Goal: Task Accomplishment & Management: Complete application form

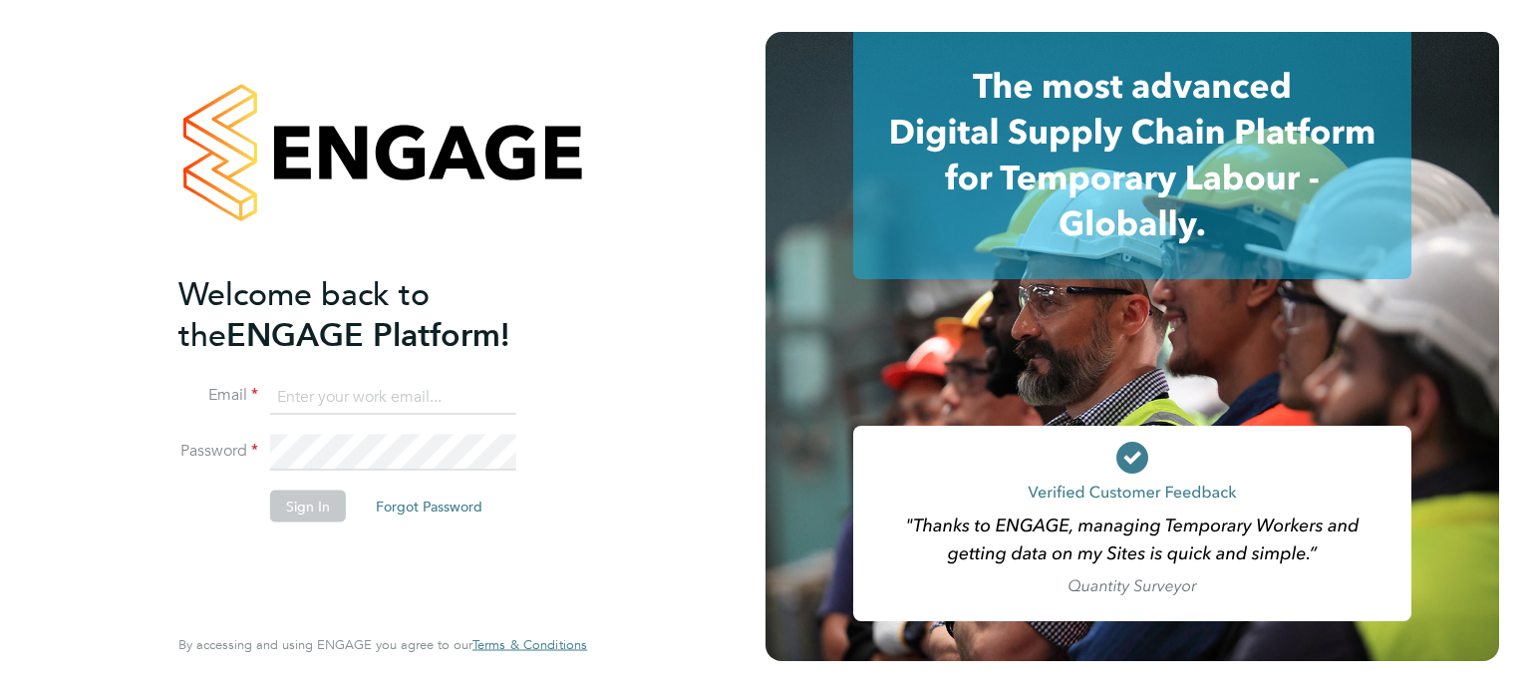
type input "[PERSON_NAME][EMAIL_ADDRESS][DOMAIN_NAME]"
click at [297, 496] on button "Sign In" at bounding box center [308, 505] width 76 height 32
click at [0, 0] on div "Sorry, we are having problems connecting to our services." at bounding box center [0, 0] width 0 height 0
click at [298, 509] on div "Sorry, we are having problems connecting to our services." at bounding box center [382, 346] width 765 height 693
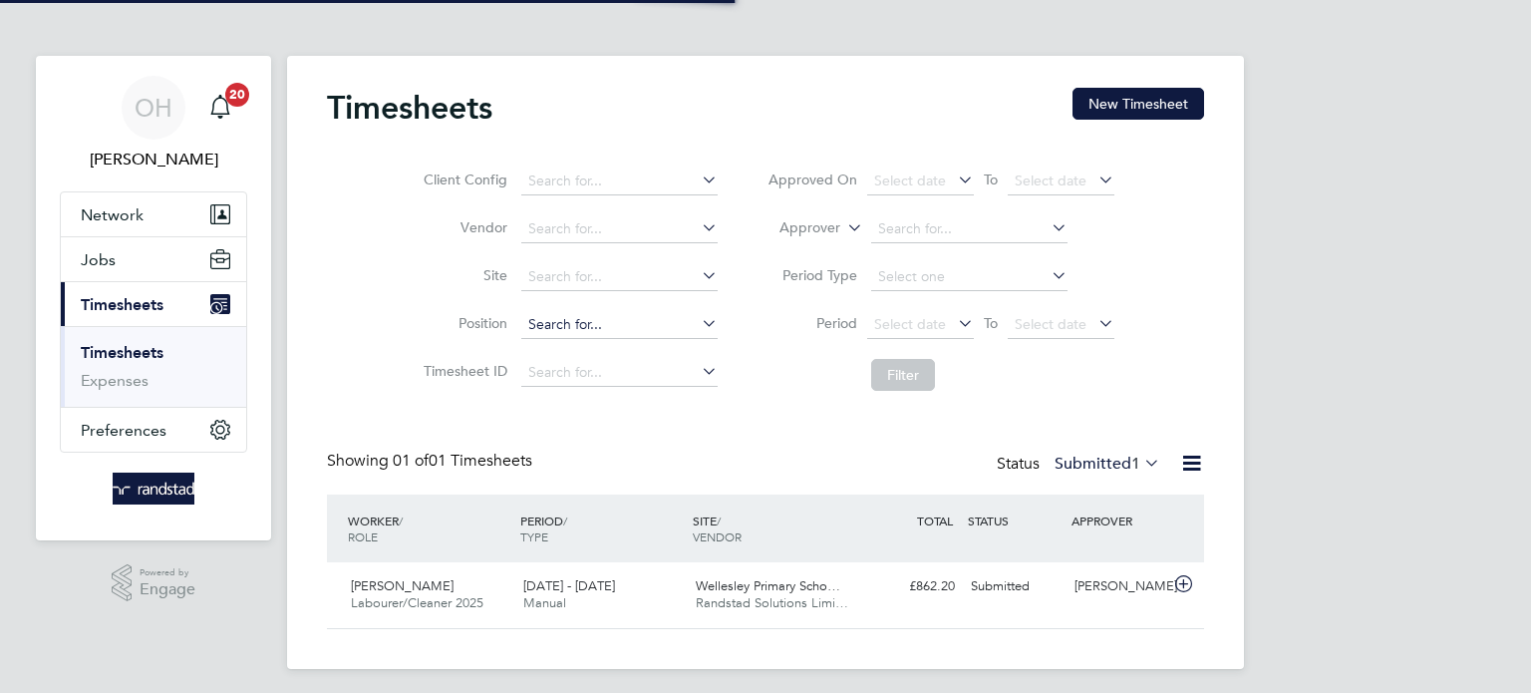
scroll to position [50, 173]
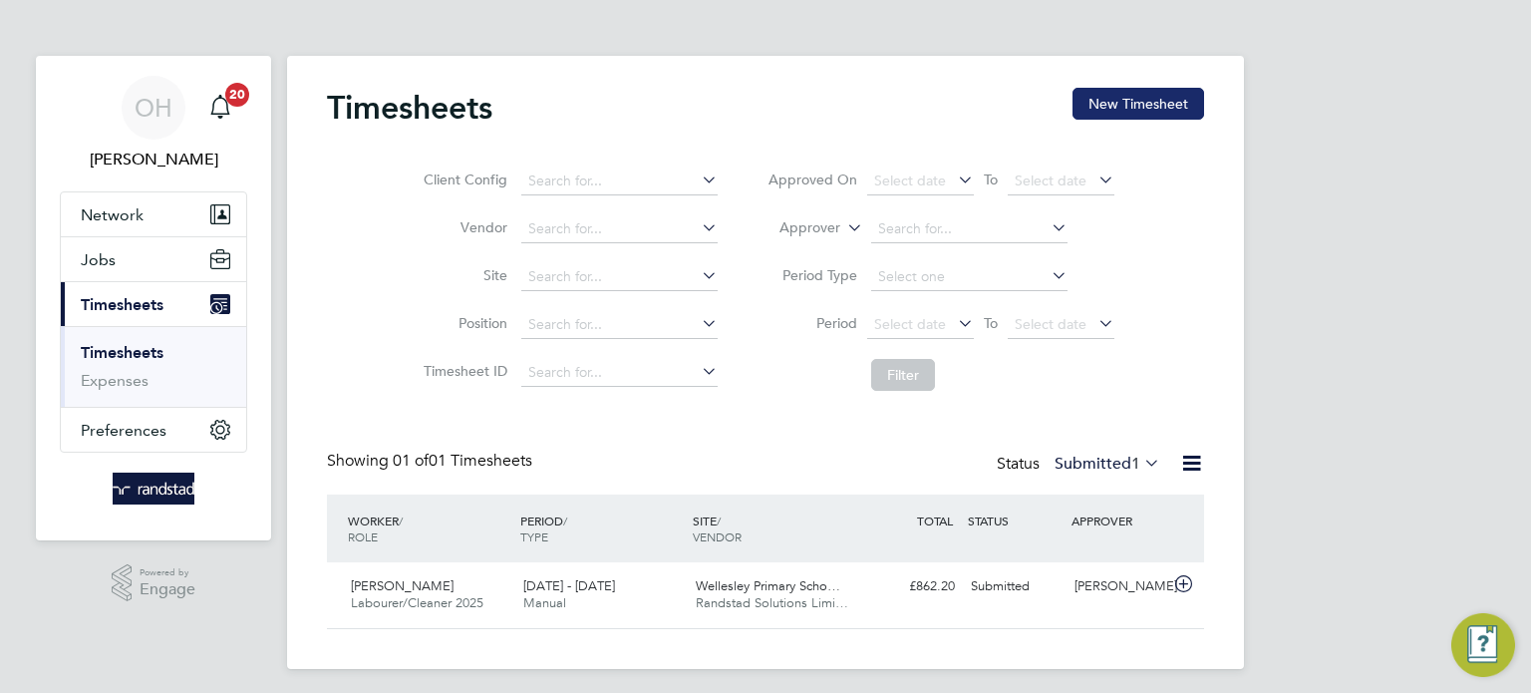
click at [1129, 111] on button "New Timesheet" at bounding box center [1138, 104] width 132 height 32
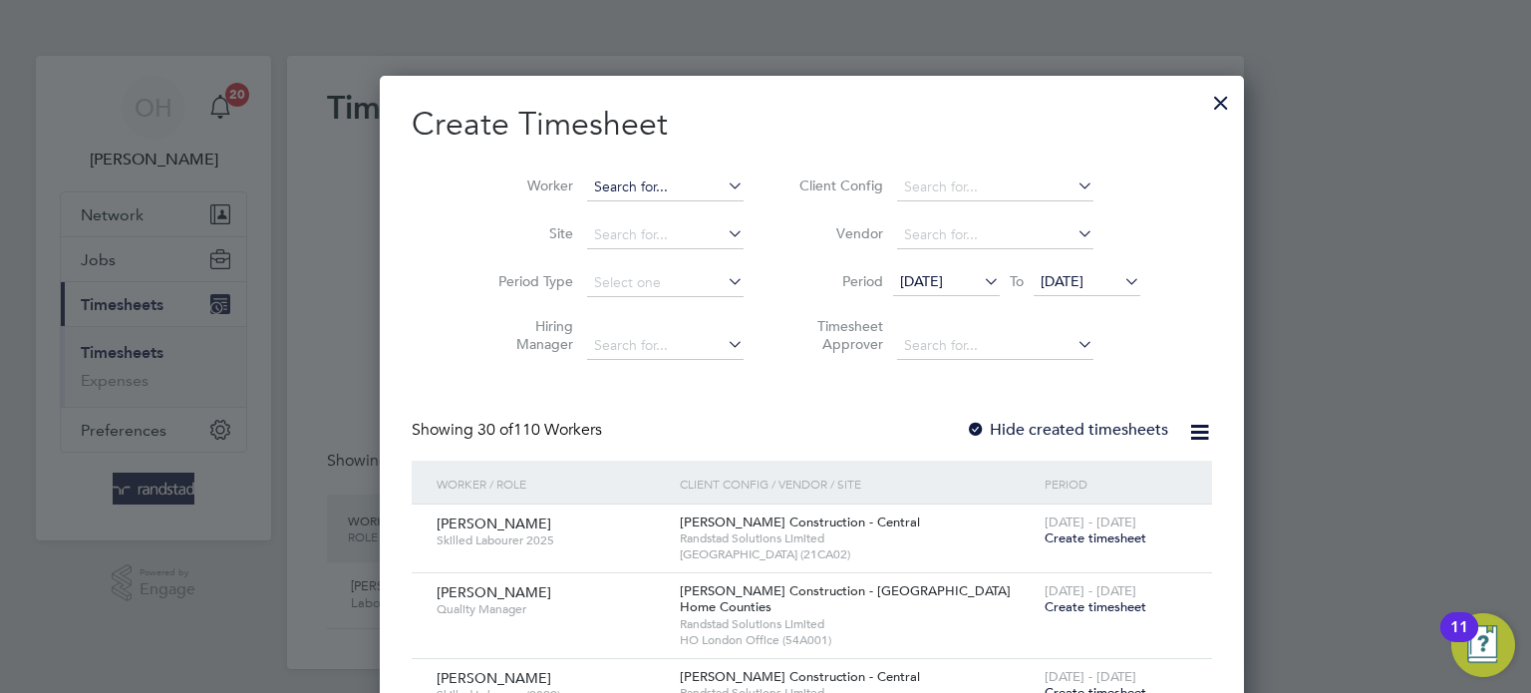
scroll to position [3857, 771]
click at [608, 180] on input at bounding box center [665, 187] width 156 height 28
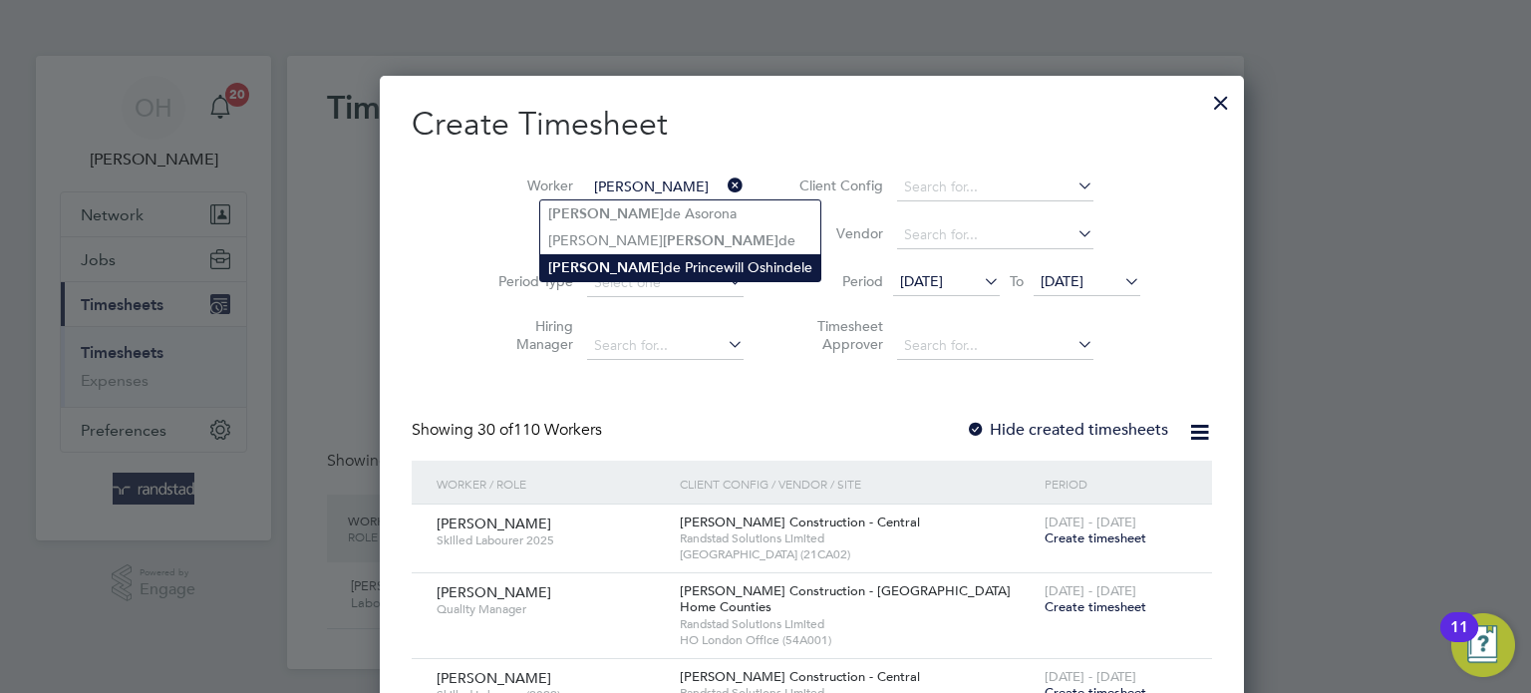
type input "Olumide Princewill Oshindele"
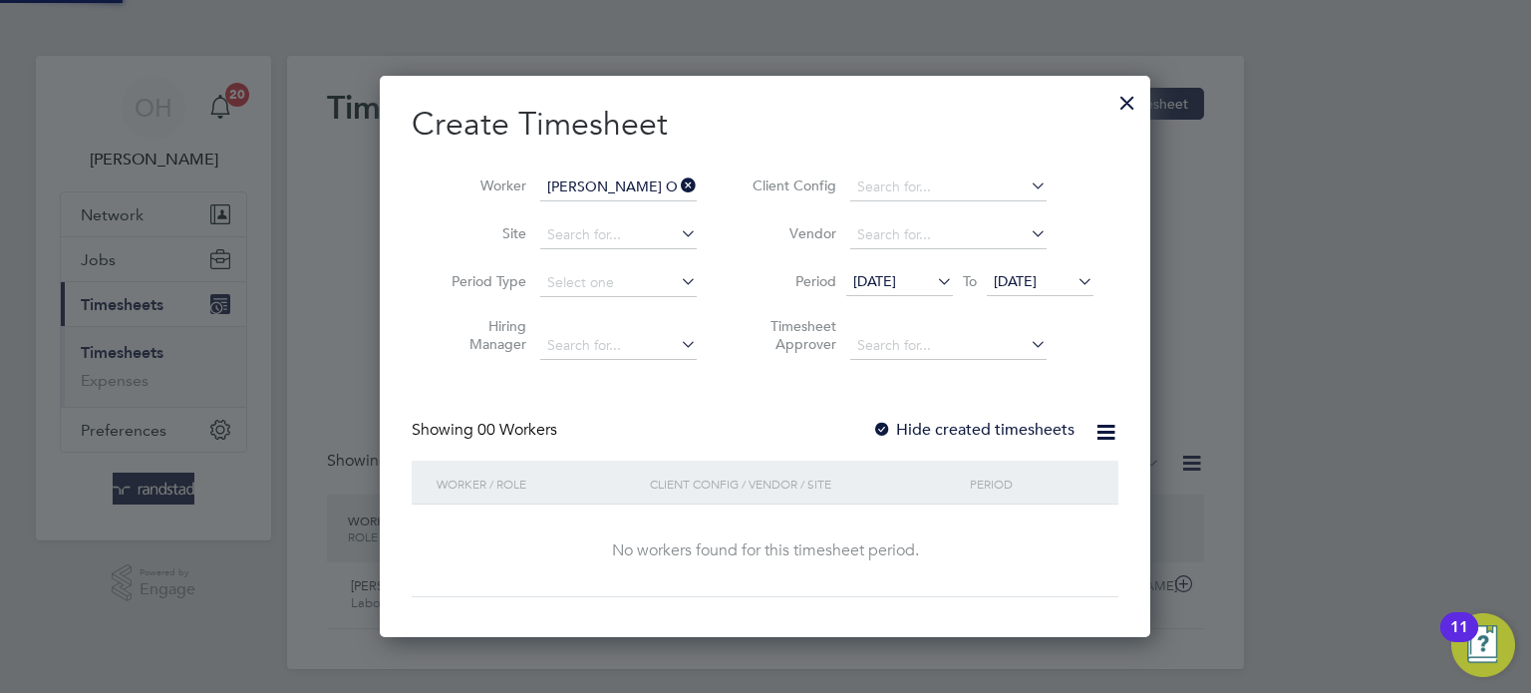
scroll to position [561, 771]
click at [906, 427] on label "Hide created timesheets" at bounding box center [973, 430] width 202 height 20
click at [1073, 280] on icon at bounding box center [1073, 281] width 0 height 28
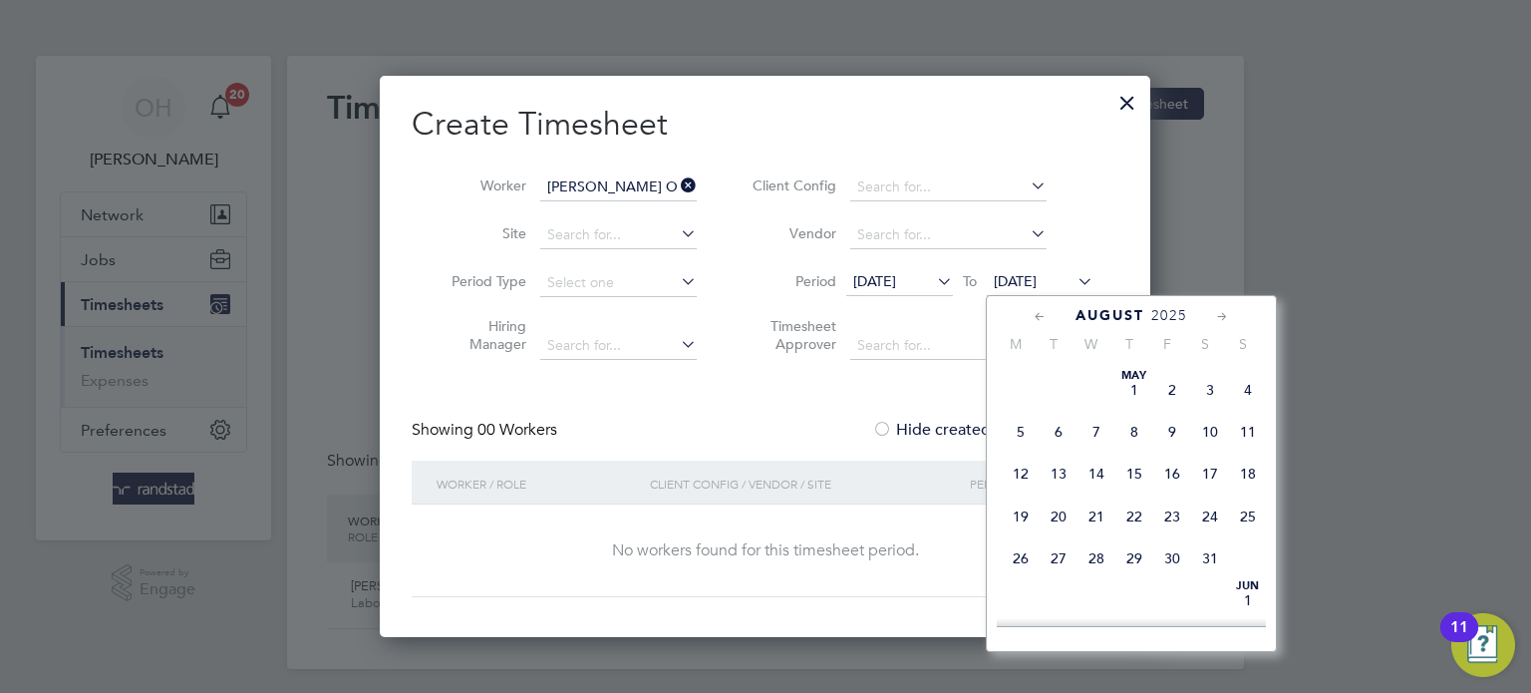
scroll to position [751, 0]
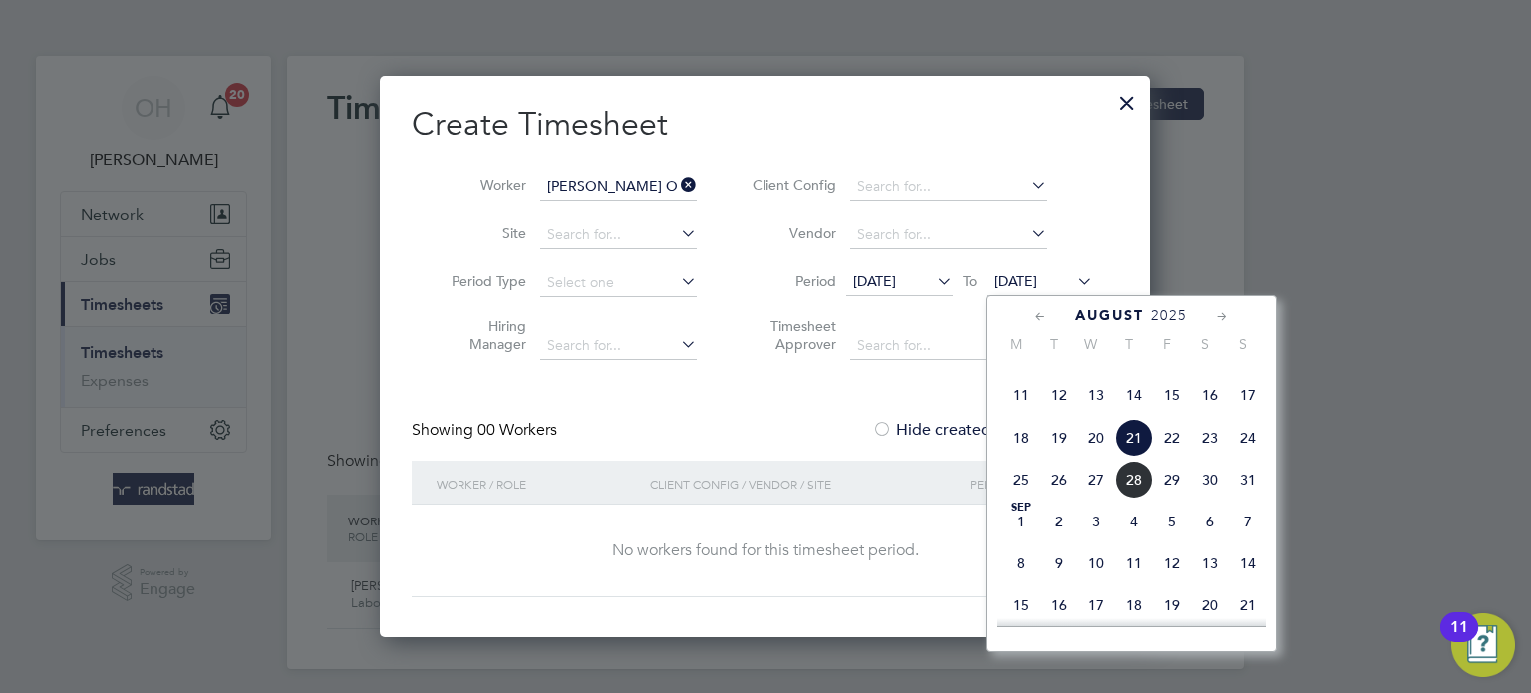
click at [1250, 582] on span "14" at bounding box center [1248, 563] width 38 height 38
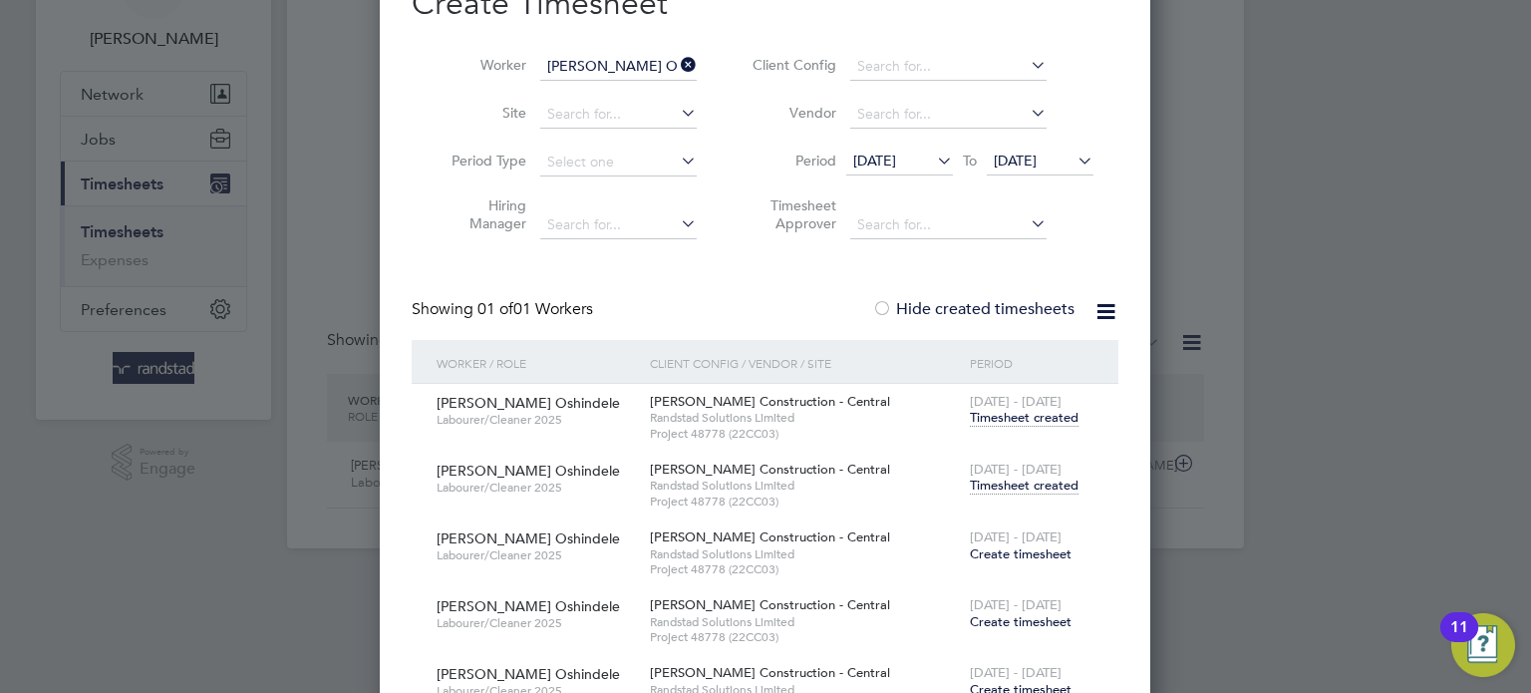
scroll to position [136, 0]
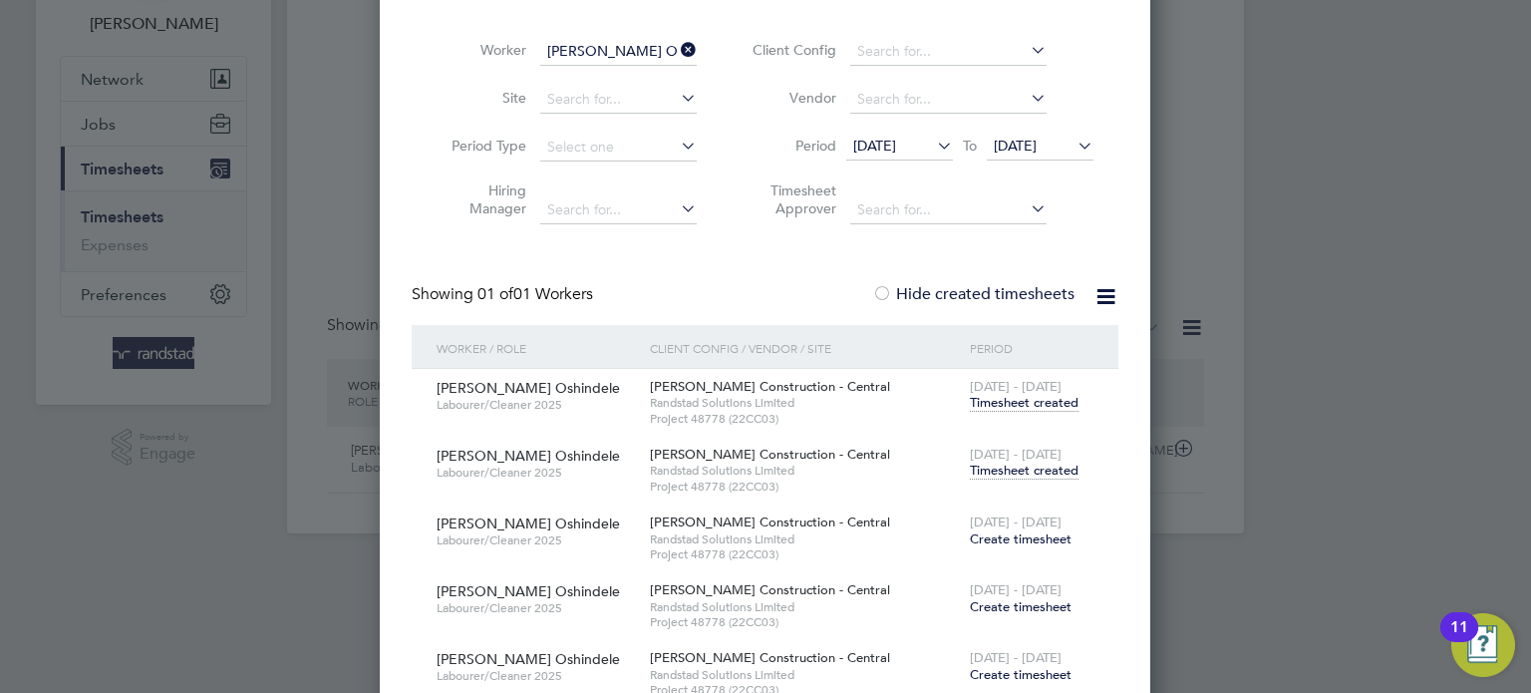
click at [1017, 475] on span "Timesheet created" at bounding box center [1024, 470] width 109 height 18
click at [987, 538] on span "Create timesheet" at bounding box center [1021, 538] width 102 height 17
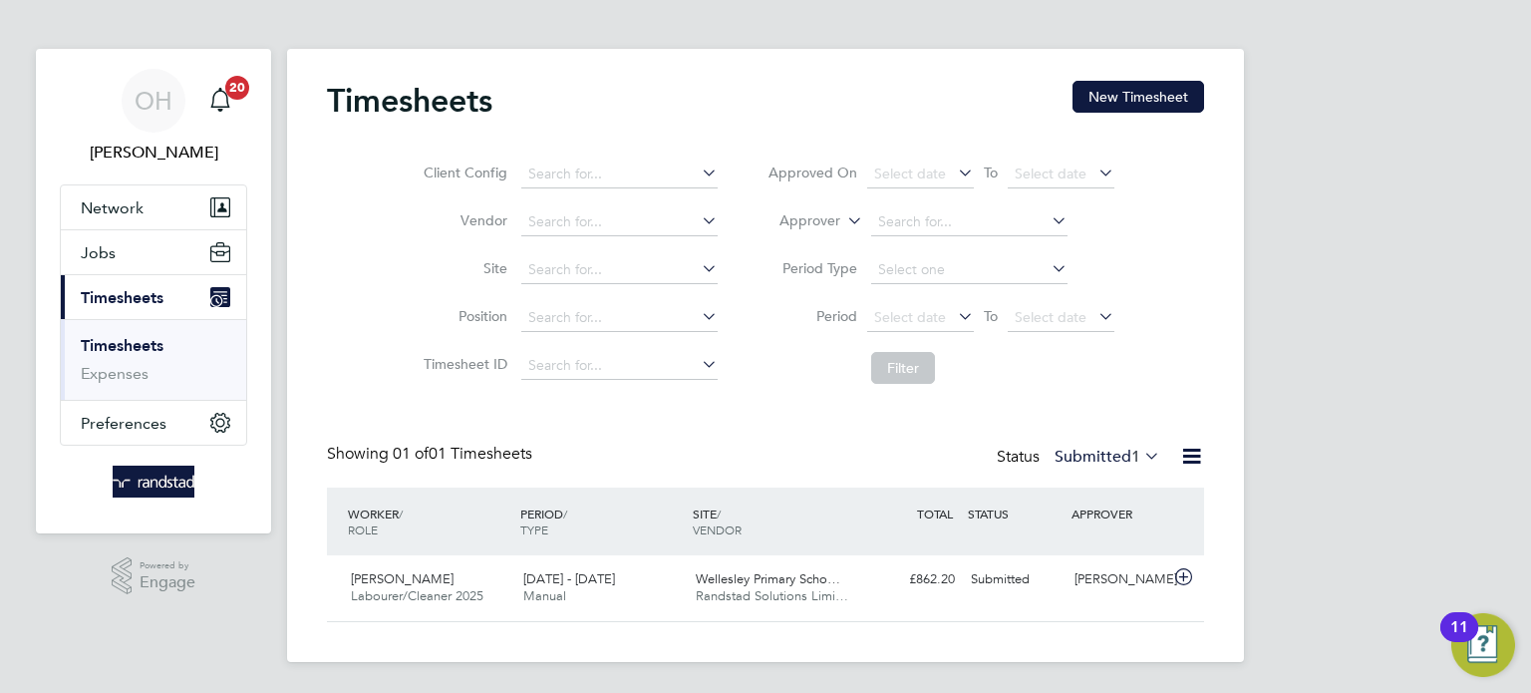
scroll to position [0, 0]
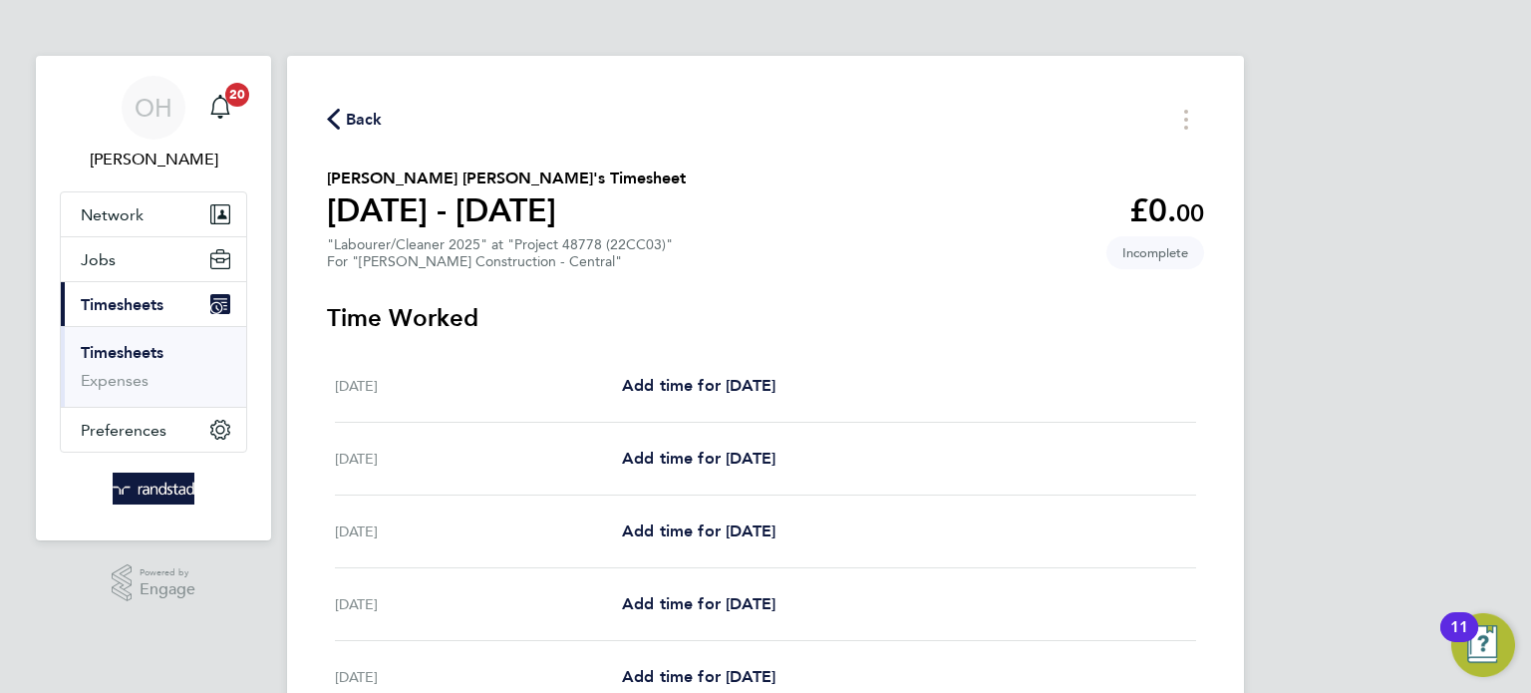
click at [374, 115] on span "Back" at bounding box center [364, 120] width 37 height 24
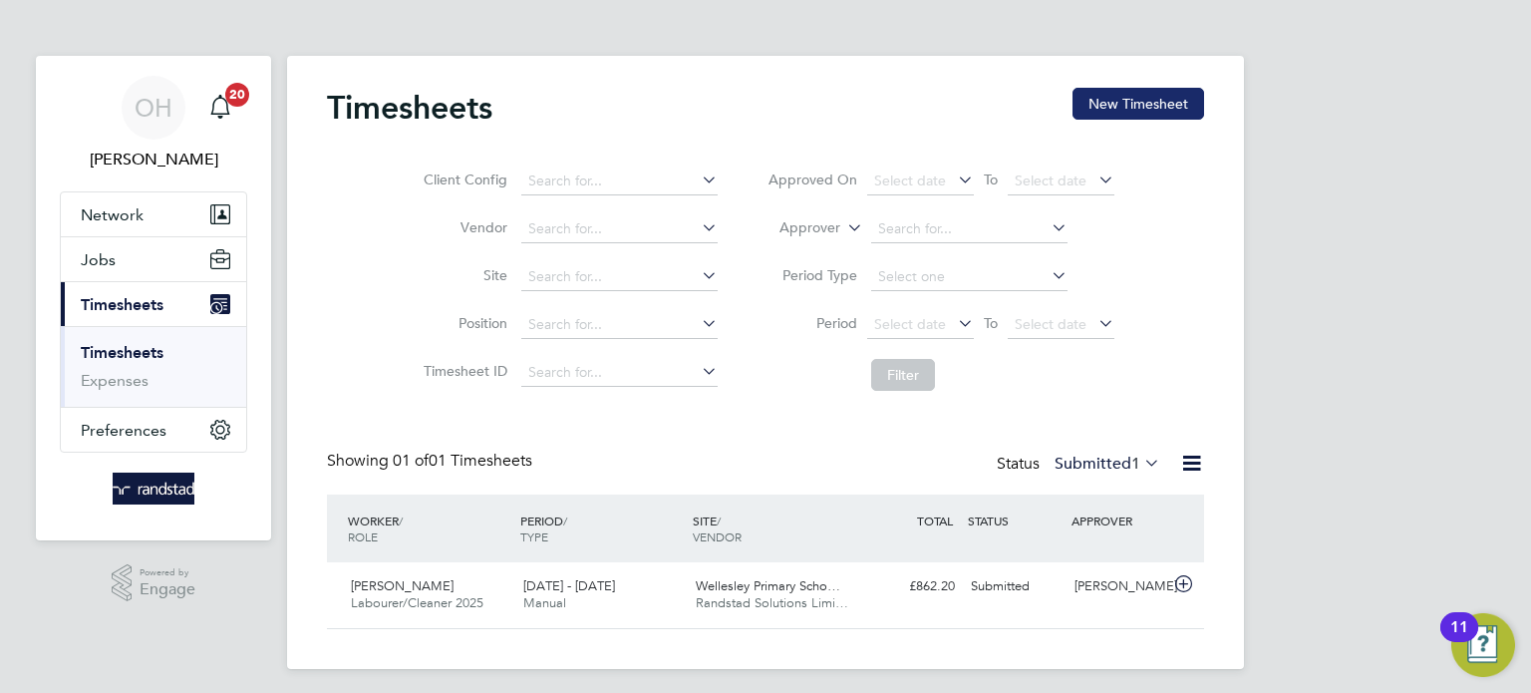
click at [1111, 118] on button "New Timesheet" at bounding box center [1138, 104] width 132 height 32
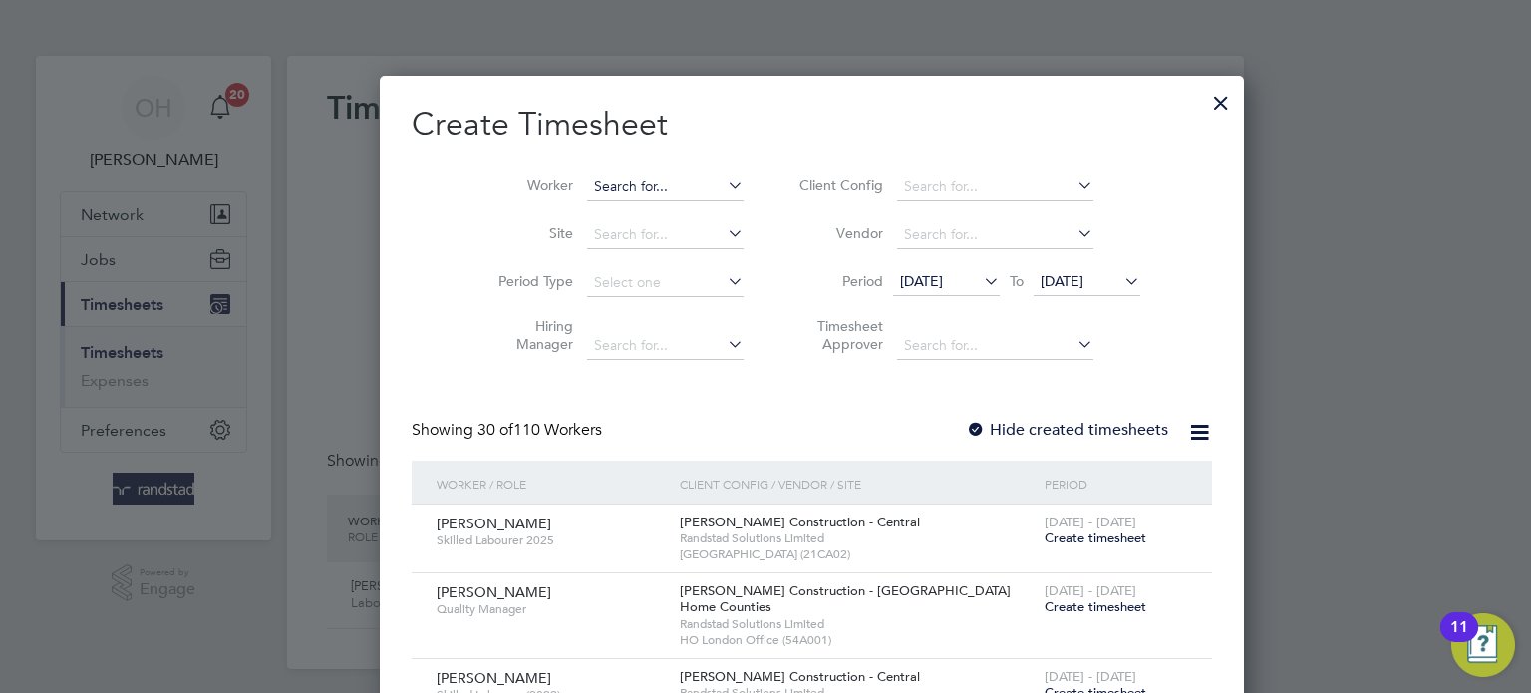
click at [587, 177] on input at bounding box center [665, 187] width 156 height 28
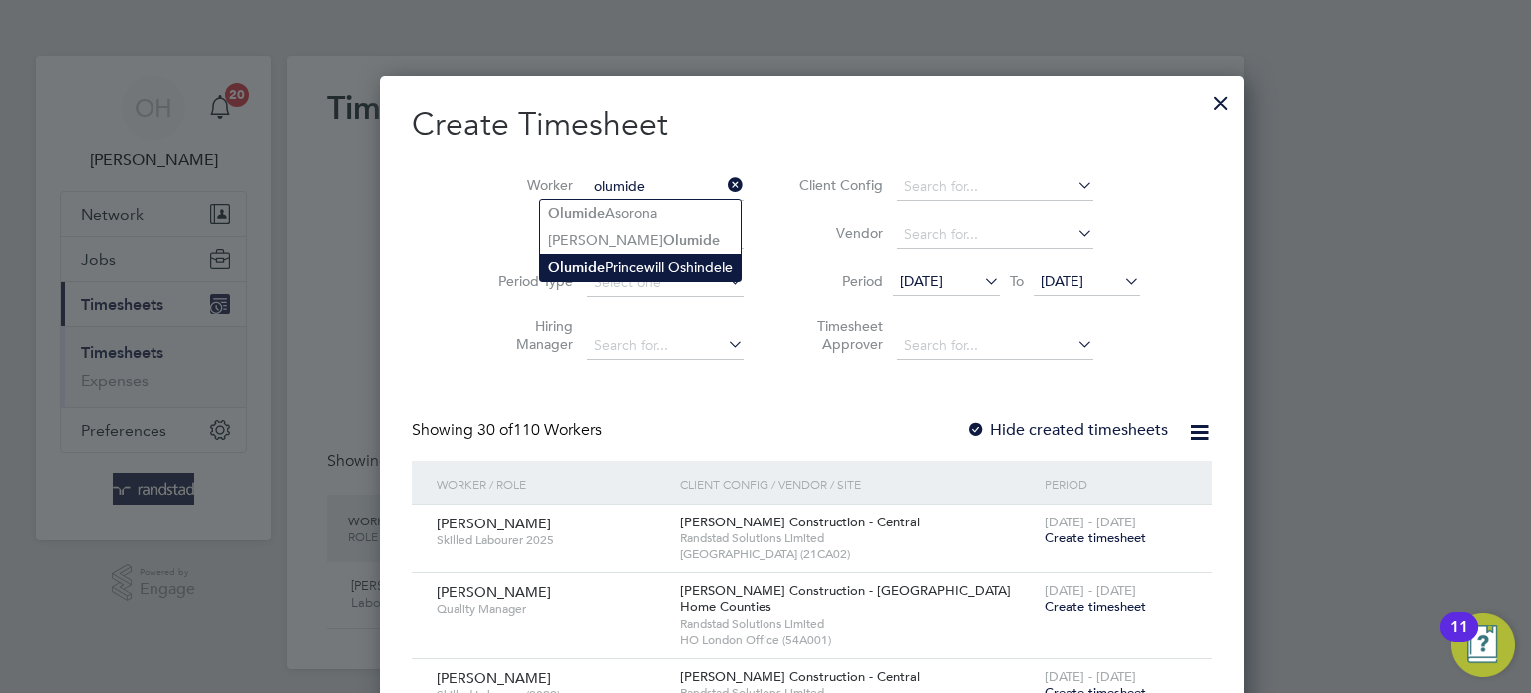
click at [672, 261] on li "Olumide Princewill Oshindele" at bounding box center [640, 267] width 200 height 27
type input "Olumide Princewill Oshindele"
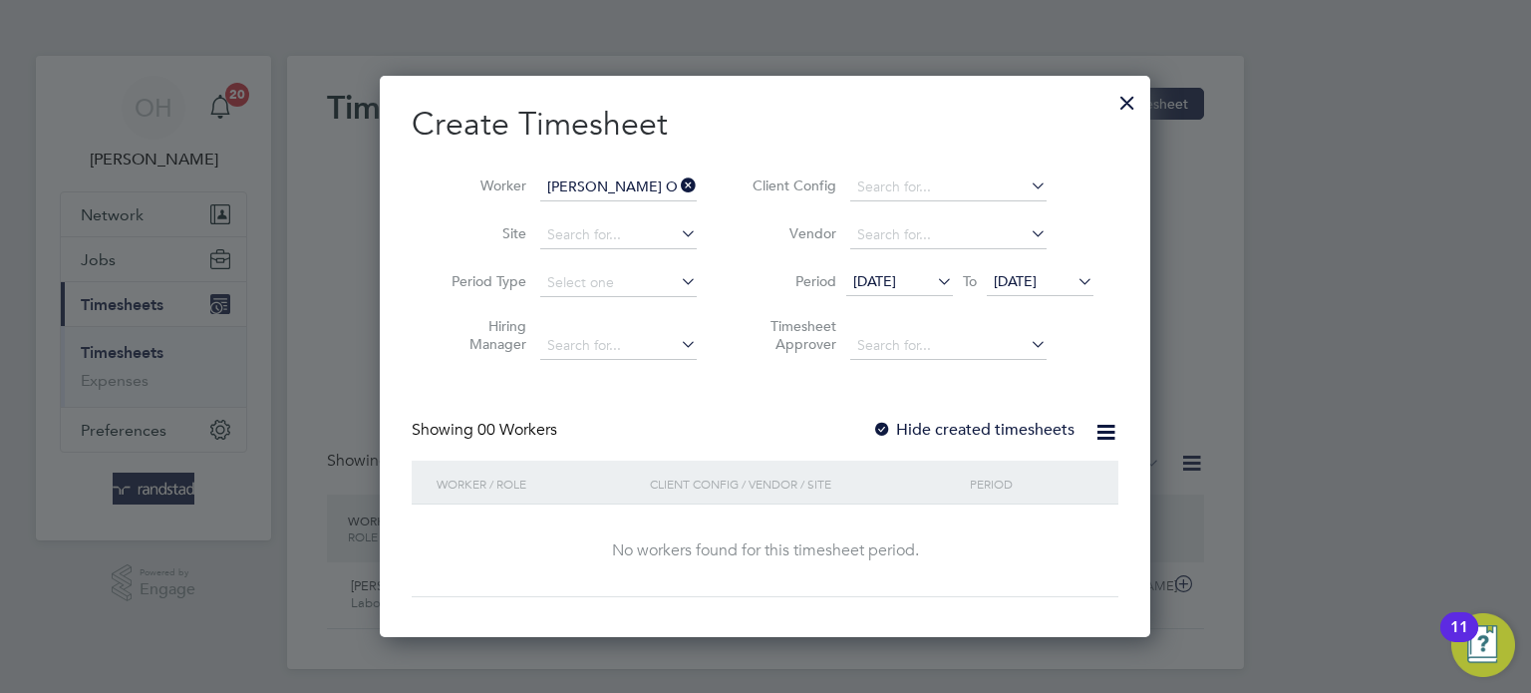
click at [1001, 423] on label "Hide created timesheets" at bounding box center [973, 430] width 202 height 20
click at [1036, 281] on span "21 Aug 2025" at bounding box center [1014, 281] width 43 height 18
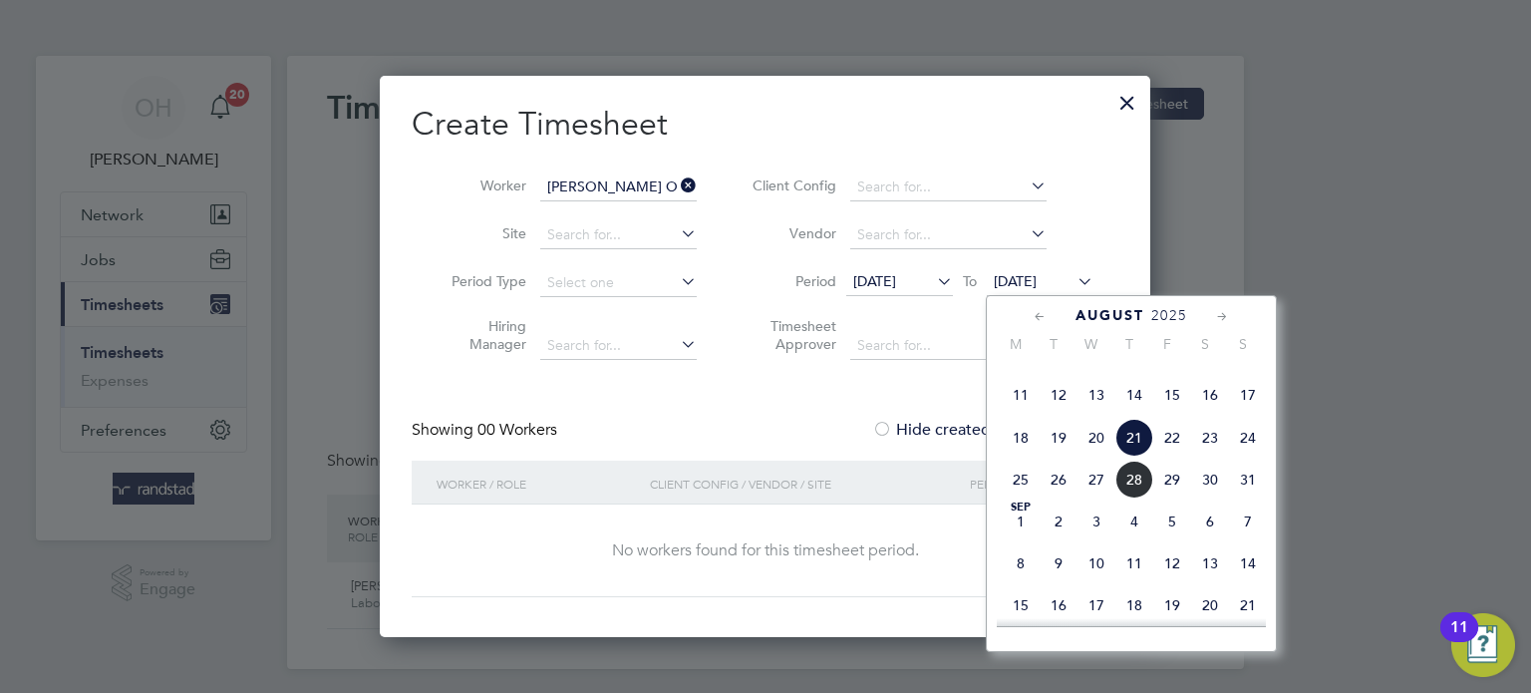
click at [1244, 498] on span "31" at bounding box center [1248, 479] width 38 height 38
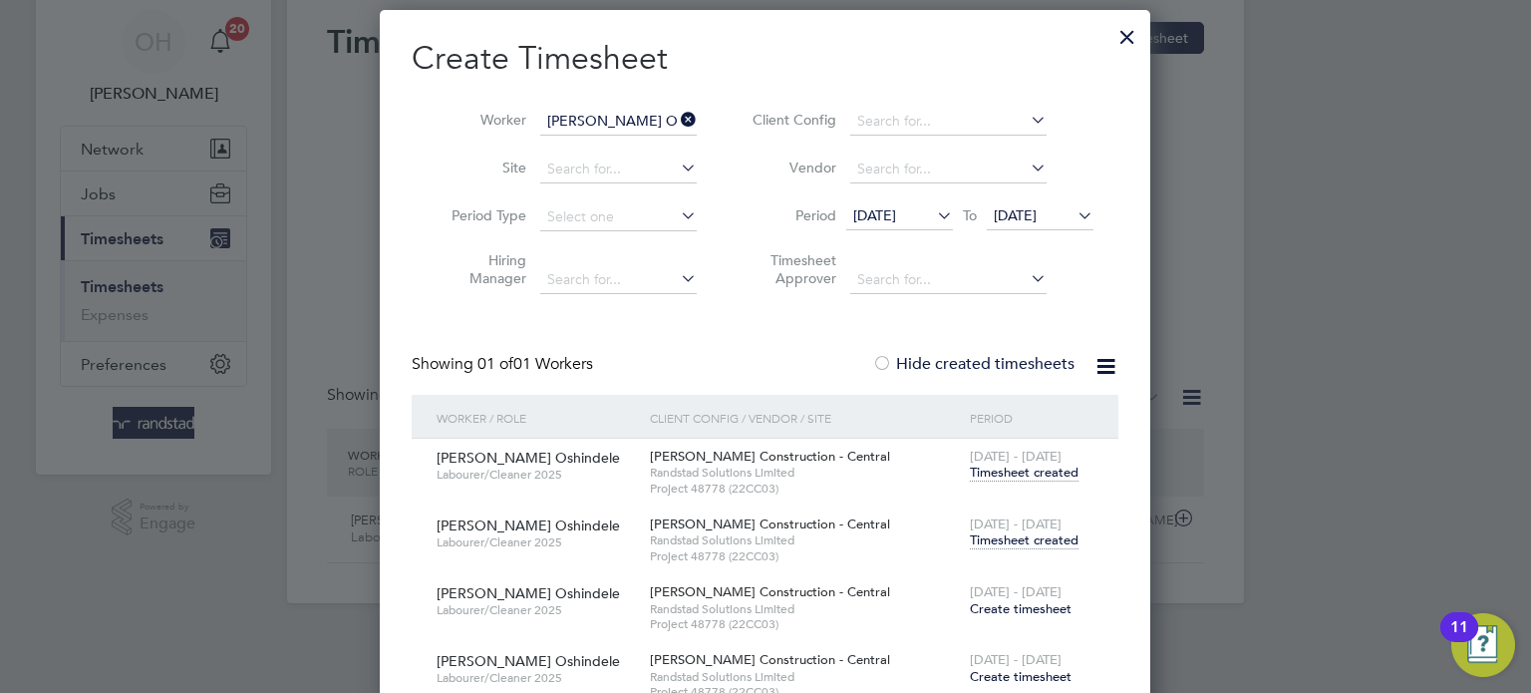
click at [997, 473] on span "Timesheet created" at bounding box center [1024, 472] width 109 height 18
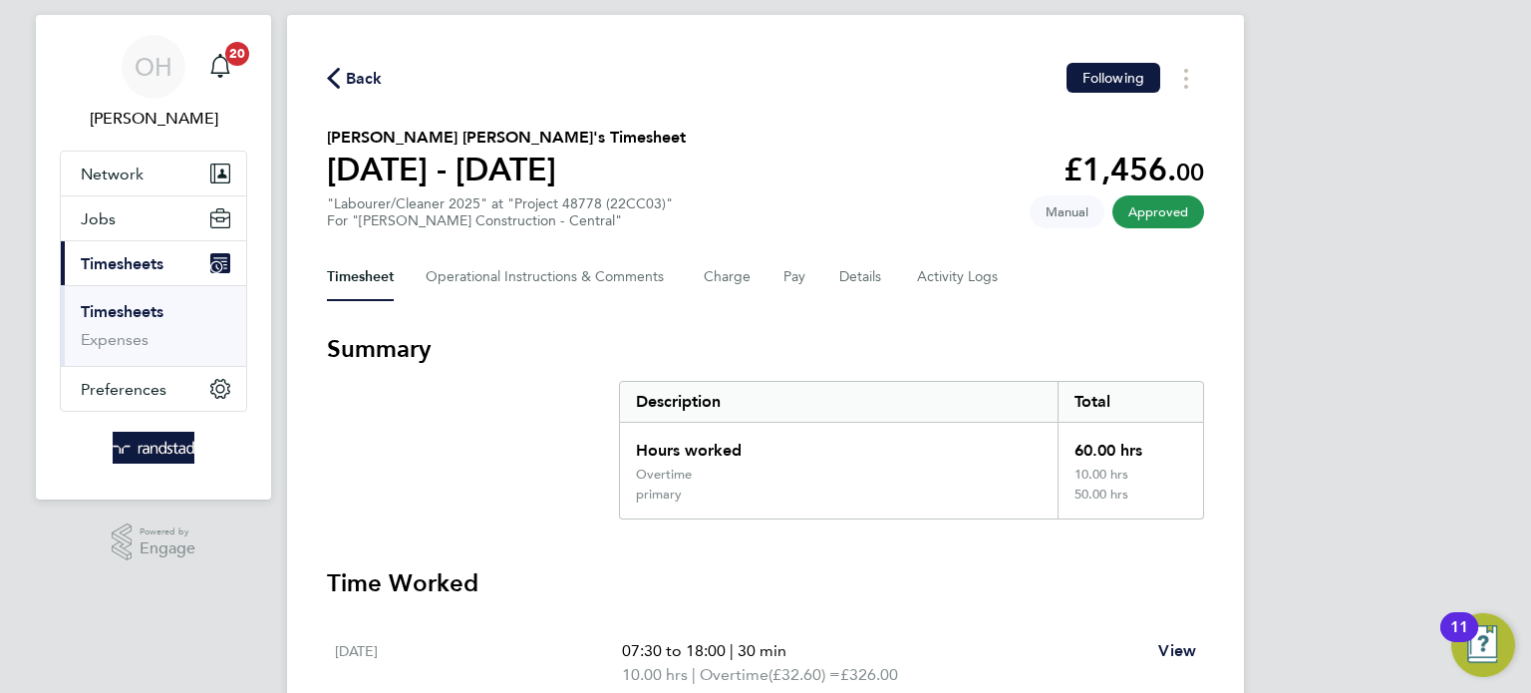
click at [363, 81] on span "Back" at bounding box center [364, 79] width 37 height 24
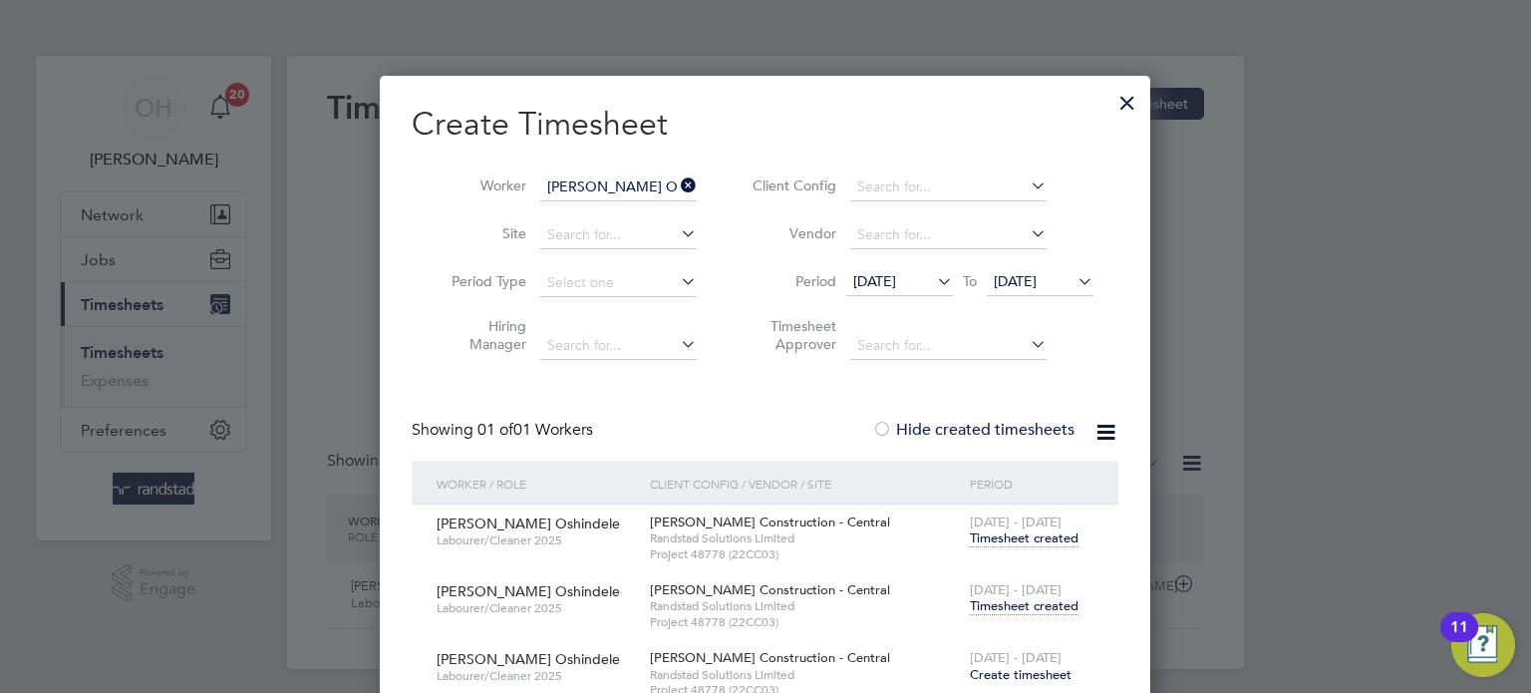
click at [1005, 602] on span "Timesheet created" at bounding box center [1024, 606] width 109 height 18
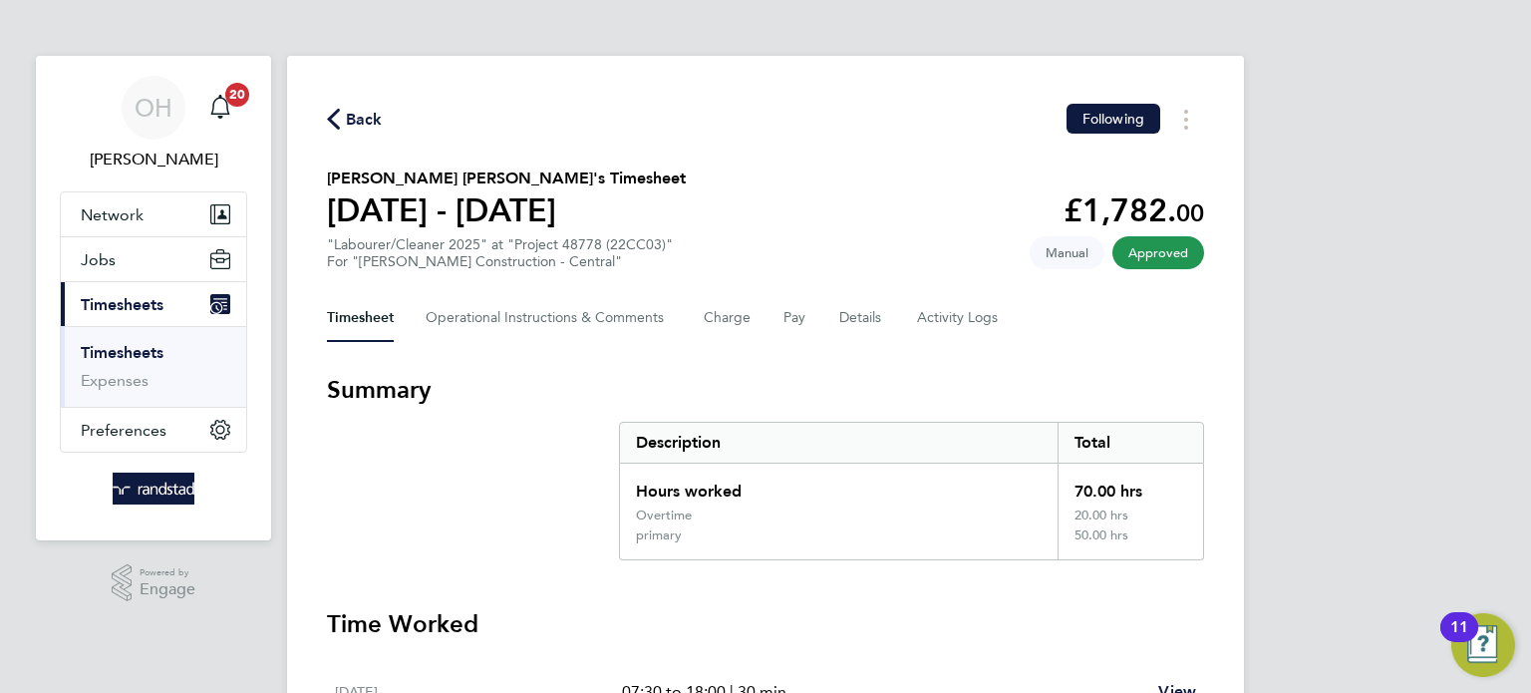
click at [344, 114] on span "Back" at bounding box center [355, 118] width 56 height 19
